Goal: Task Accomplishment & Management: Use online tool/utility

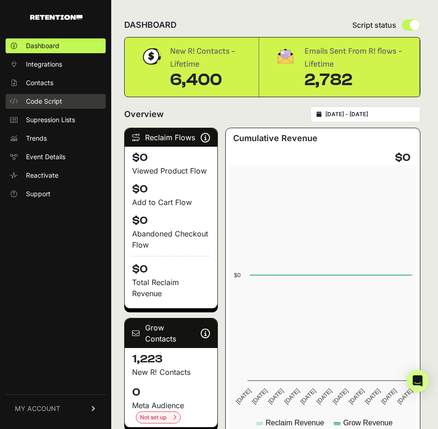
click at [43, 106] on link "Code Script" at bounding box center [56, 101] width 100 height 15
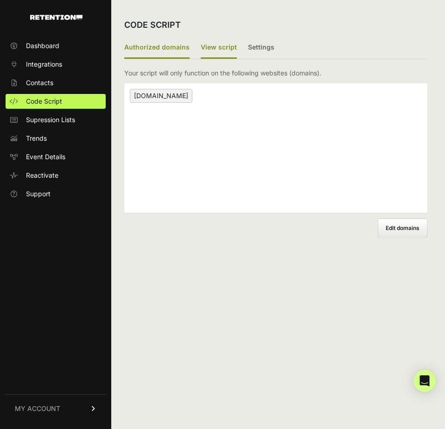
click at [209, 47] on label "View script" at bounding box center [219, 48] width 36 height 22
click at [0, 0] on input "View script" at bounding box center [0, 0] width 0 height 0
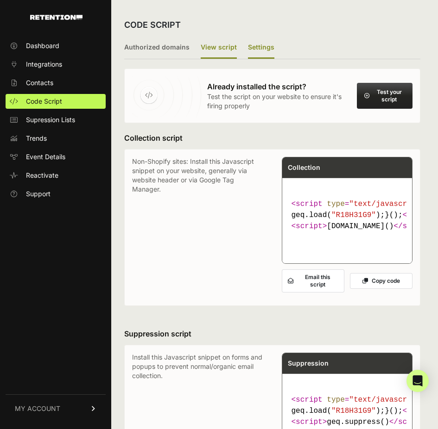
click at [252, 44] on label "Settings" at bounding box center [261, 48] width 26 height 22
click at [0, 0] on input "Settings" at bounding box center [0, 0] width 0 height 0
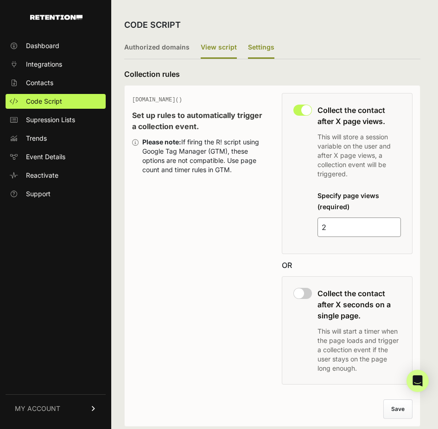
click at [210, 50] on label "View script" at bounding box center [219, 48] width 36 height 22
click at [0, 0] on input "View script" at bounding box center [0, 0] width 0 height 0
